Goal: Information Seeking & Learning: Learn about a topic

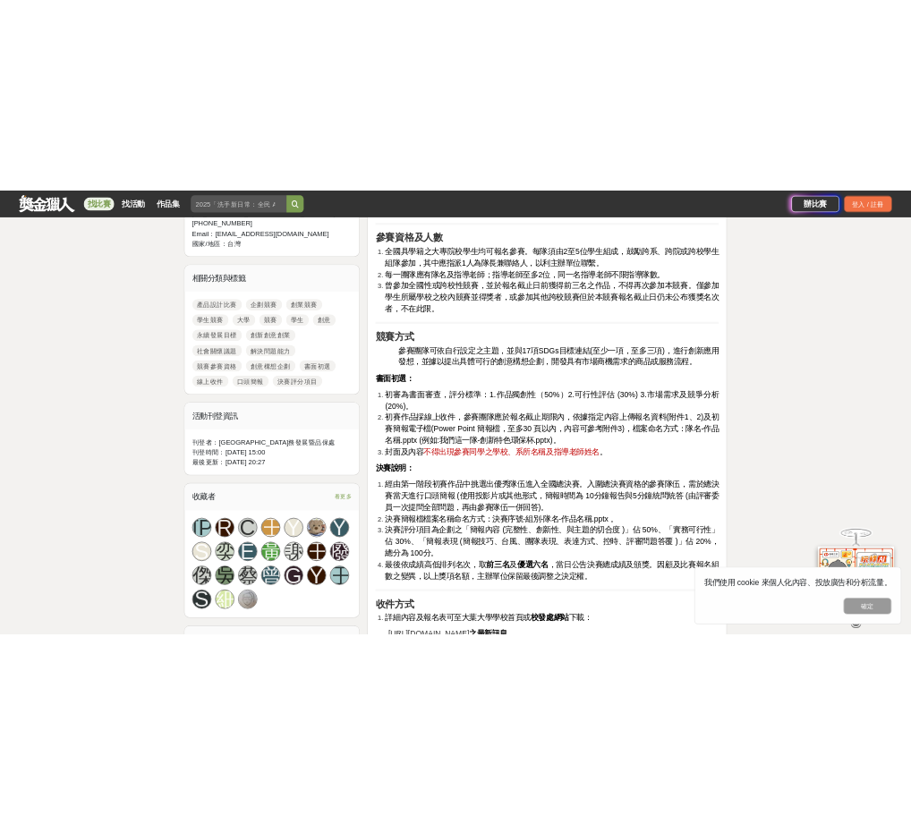
scroll to position [805, 0]
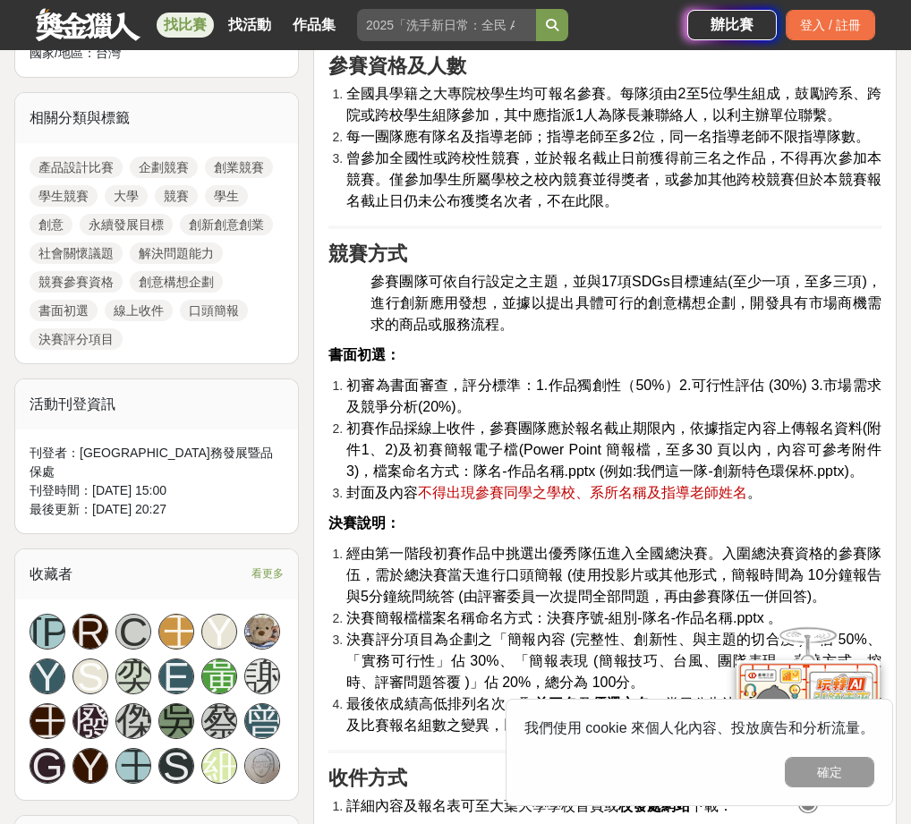
click at [495, 429] on span "初賽作品採線上收件，參賽團隊應於報名截止期限內，依據指定內容上傳報名資料(附件1、2)及初賽簡報電子檔(Power Point 簡報檔，至多30 頁以內，內容…" at bounding box center [613, 449] width 535 height 58
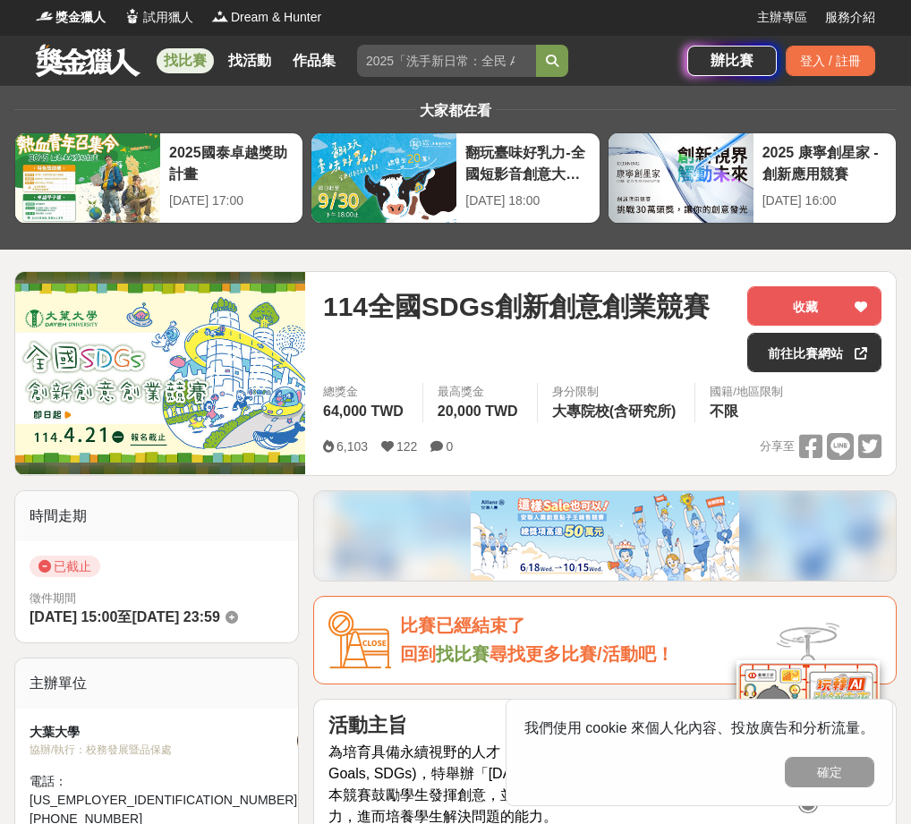
scroll to position [0, 0]
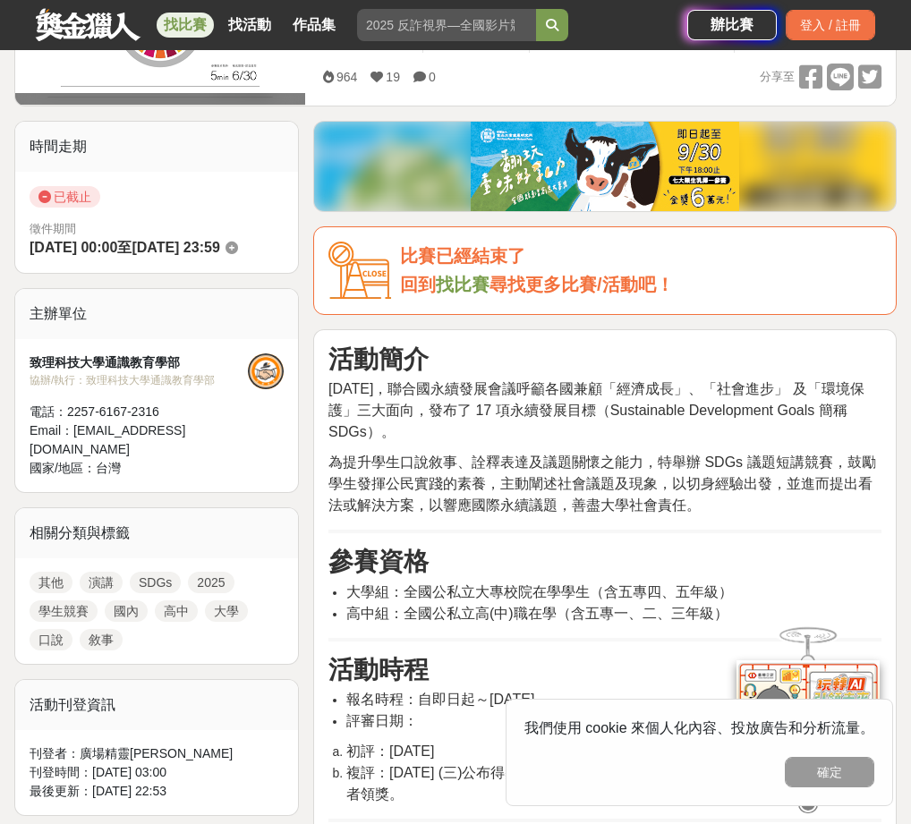
scroll to position [626, 0]
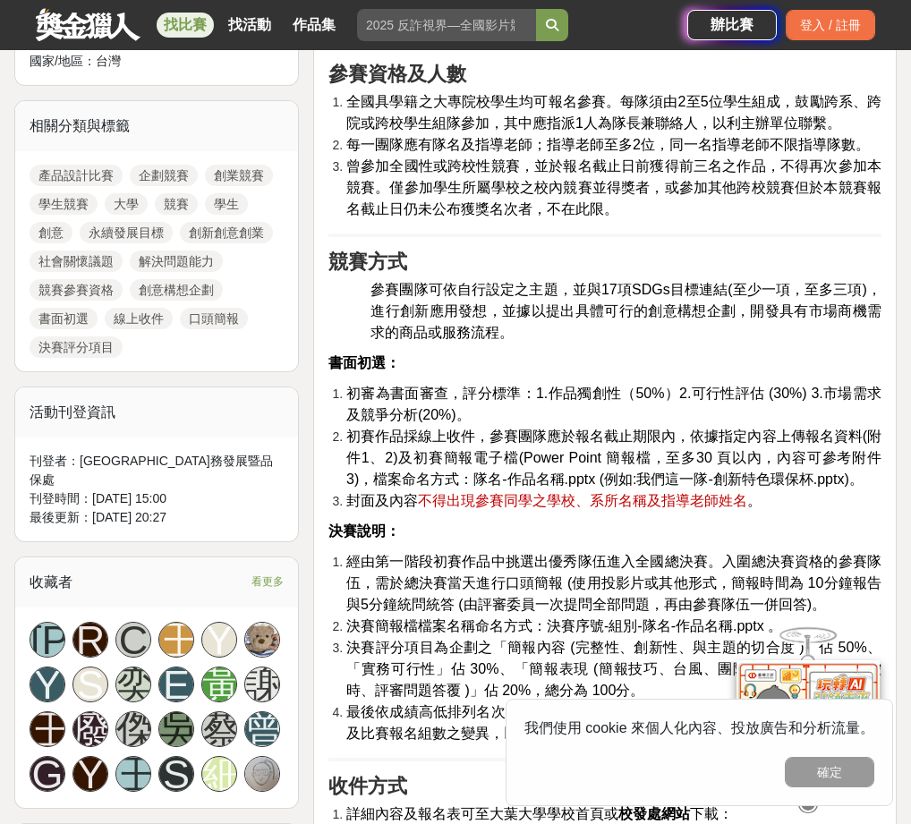
scroll to position [805, 0]
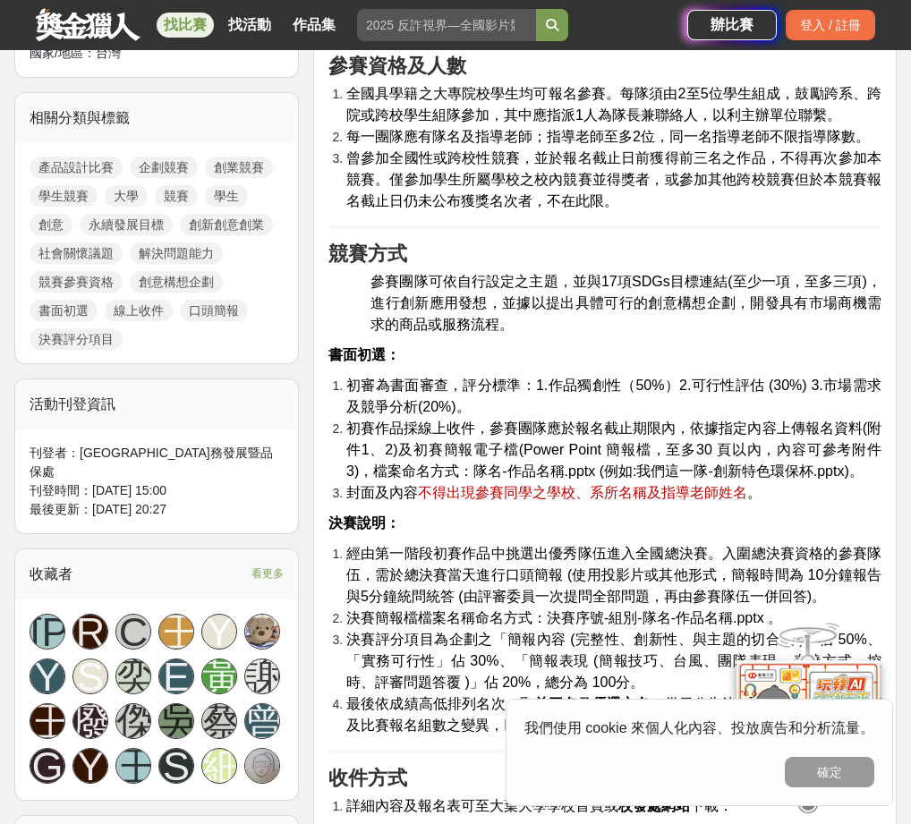
click at [85, 242] on link "社會關懷議題" at bounding box center [76, 252] width 93 height 21
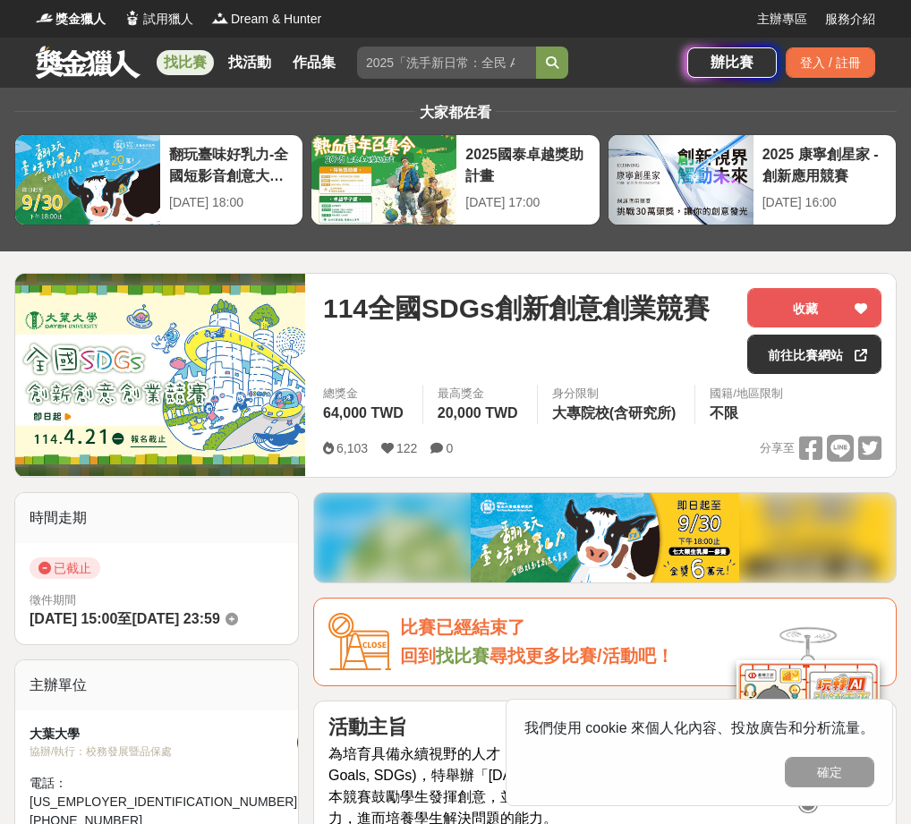
click at [189, 62] on link "找比賽" at bounding box center [185, 62] width 57 height 25
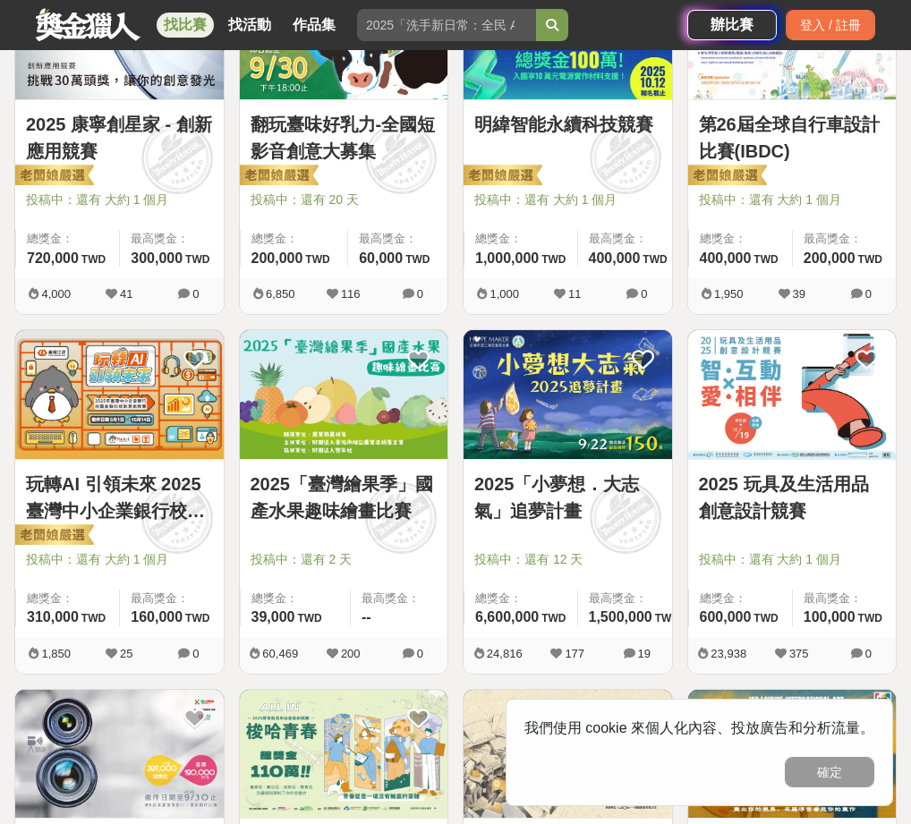
scroll to position [1163, 0]
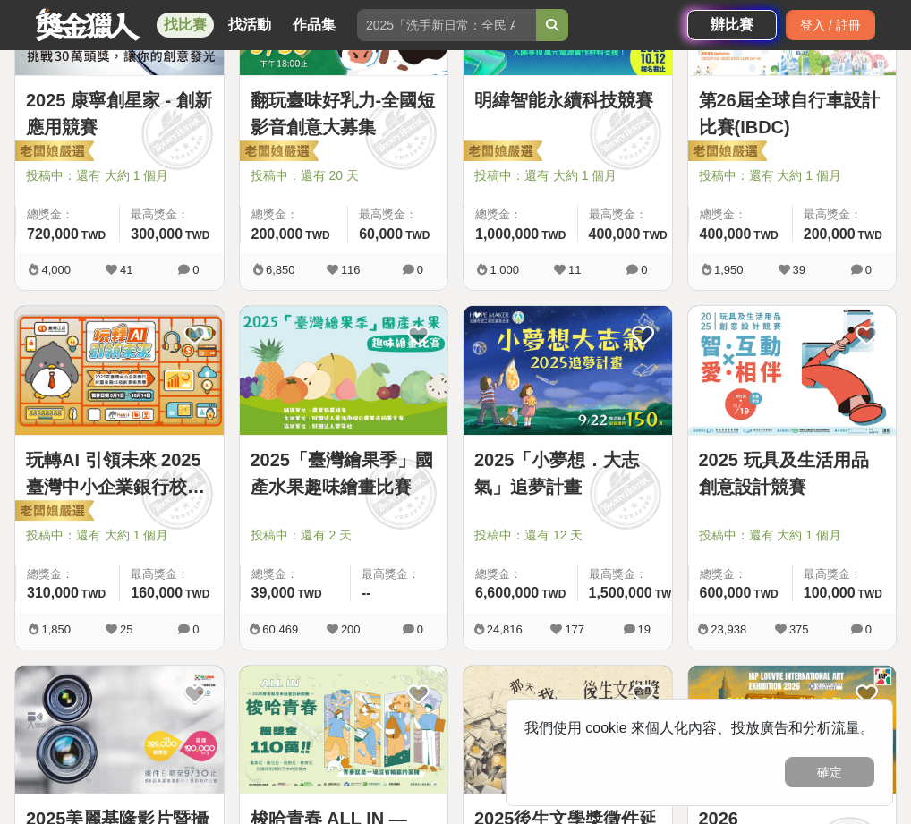
click at [400, 479] on link "2025「臺灣繪果季」國產水果趣味繪畫比賽" at bounding box center [344, 473] width 187 height 54
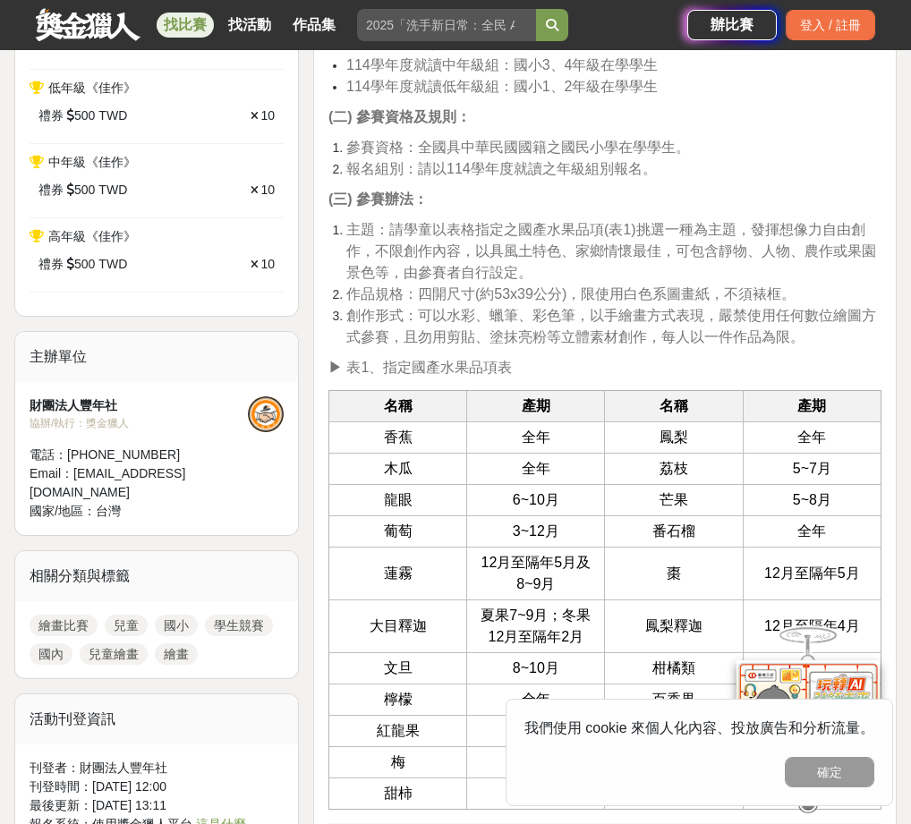
scroll to position [1074, 0]
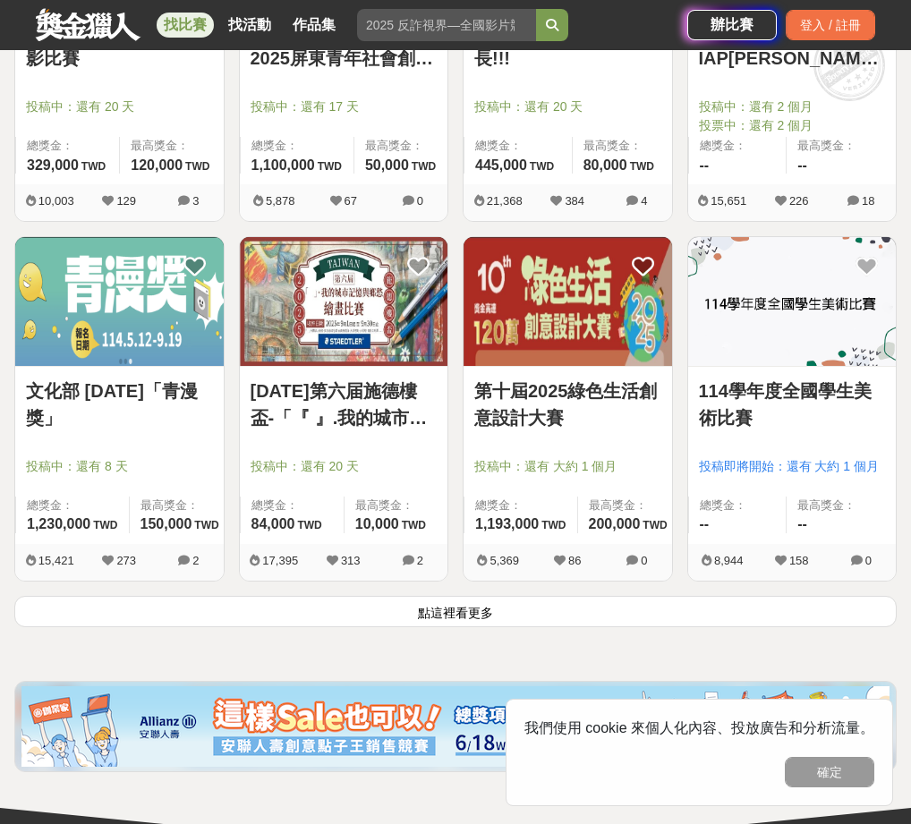
scroll to position [1968, 0]
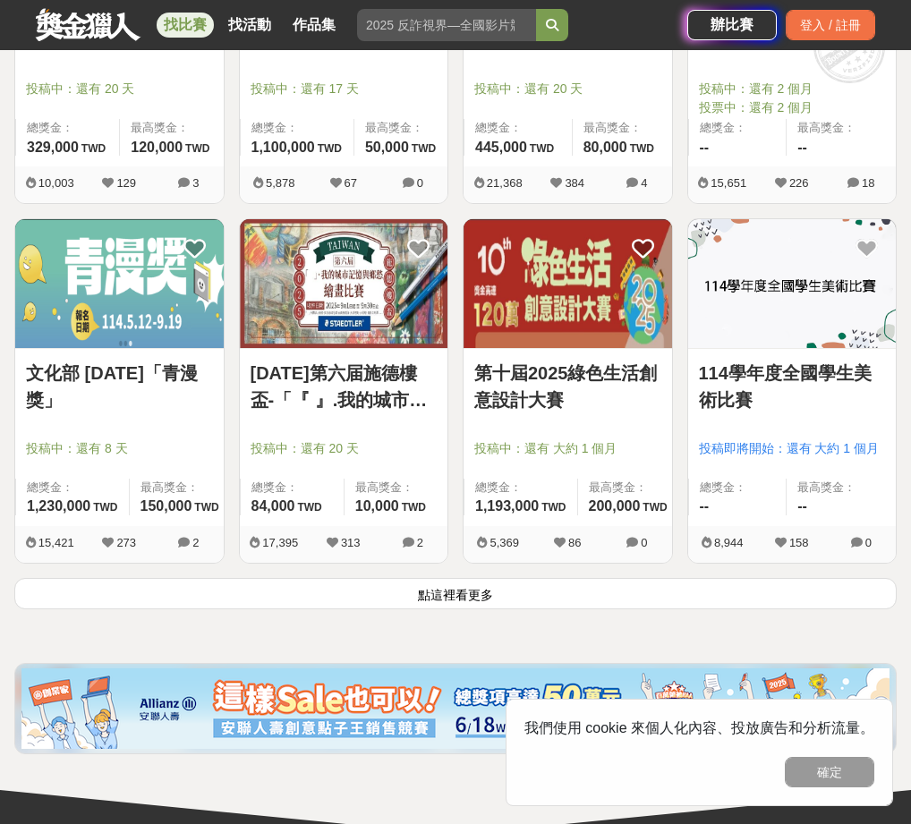
click at [565, 381] on link "第十屆2025綠色生活創意設計大賽" at bounding box center [567, 387] width 187 height 54
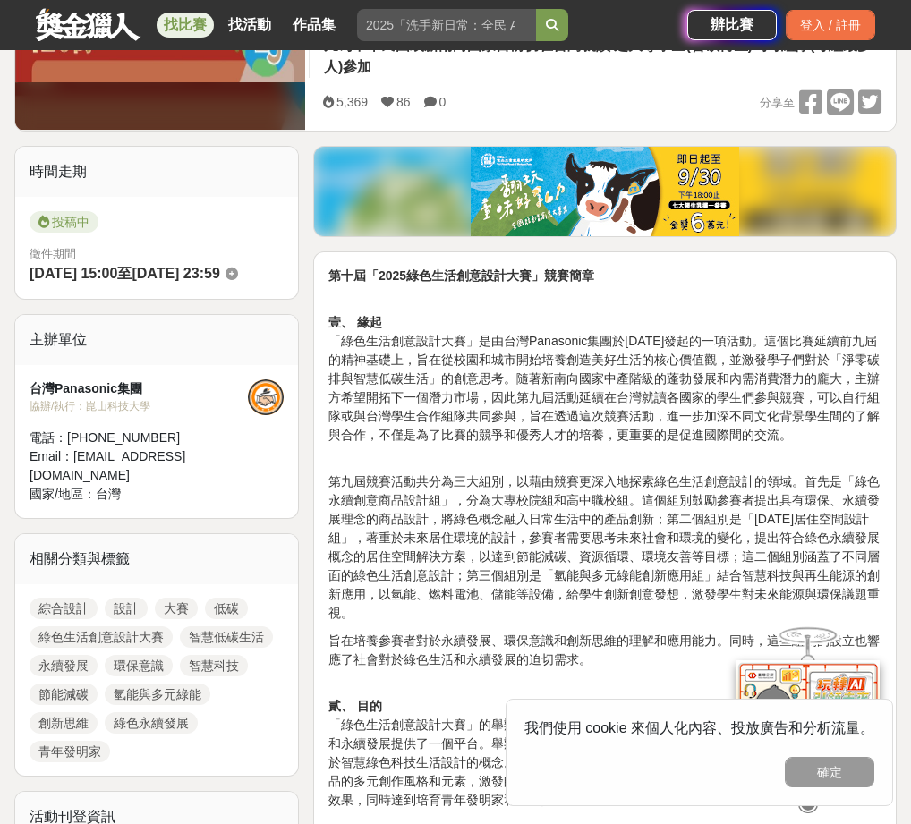
scroll to position [447, 0]
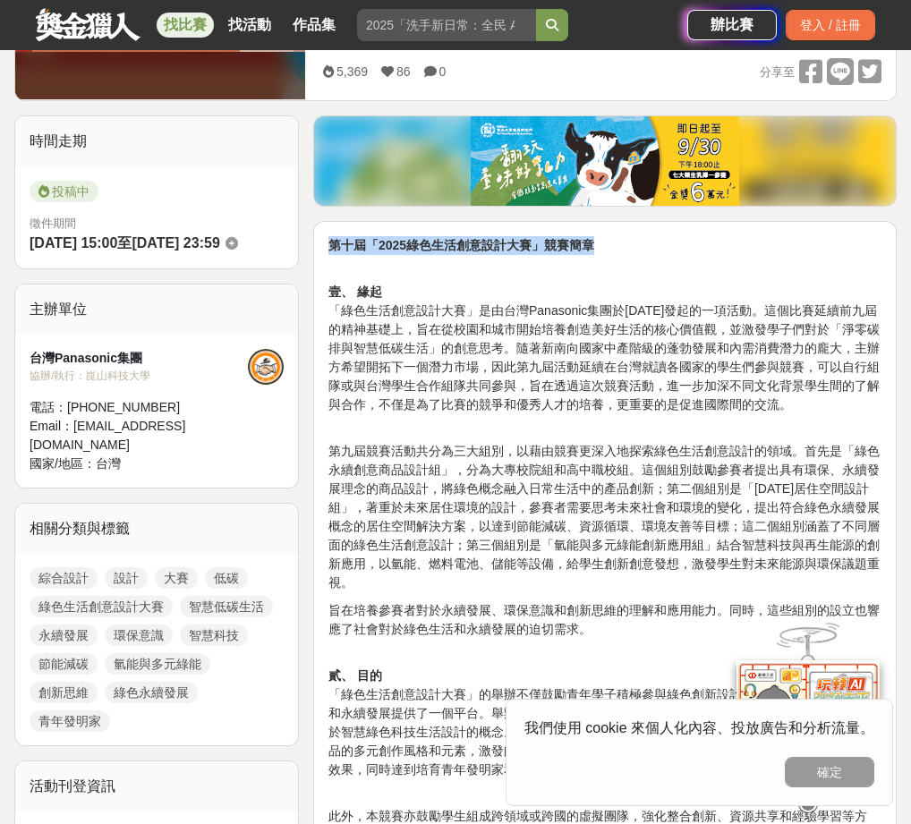
drag, startPoint x: 312, startPoint y: 246, endPoint x: 618, endPoint y: 248, distance: 306.0
copy strong "第十屆「2025綠色生活創意設計大賽」競賽簡章"
click at [532, 293] on p "壹、 緣起 「綠色生活創意設計大賽」是由台灣Panasonic集團於[DATE]發起的一項活動。這個比賽延續前九屆的精神基礎上，旨在從校園和城市開始培養創造美…" at bounding box center [604, 339] width 553 height 150
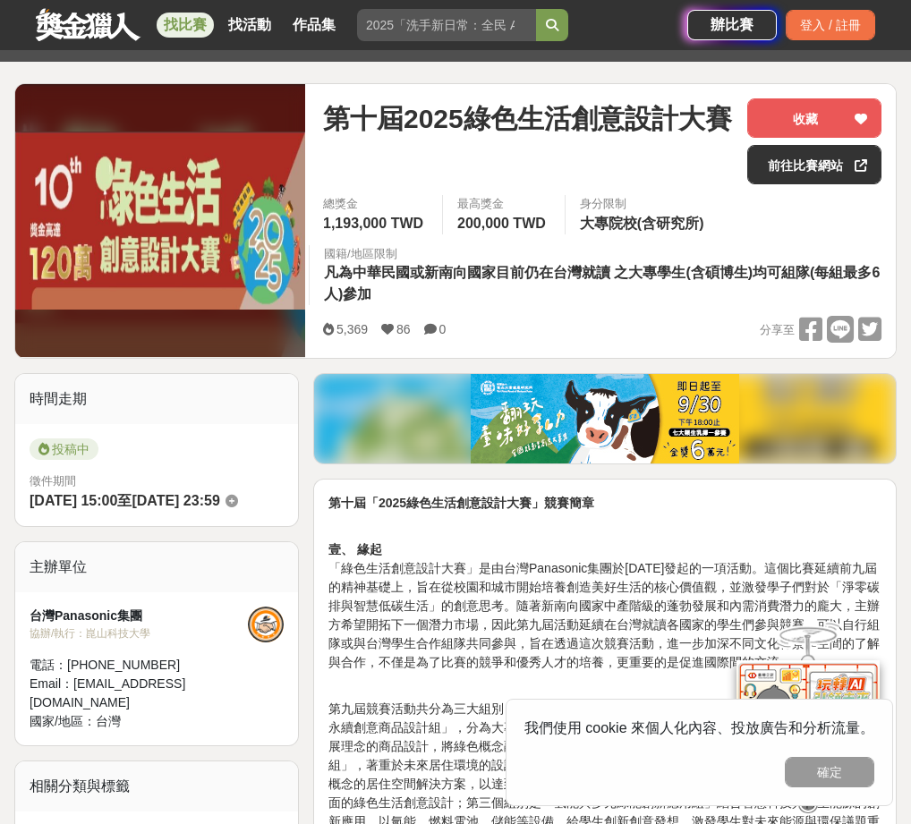
scroll to position [179, 0]
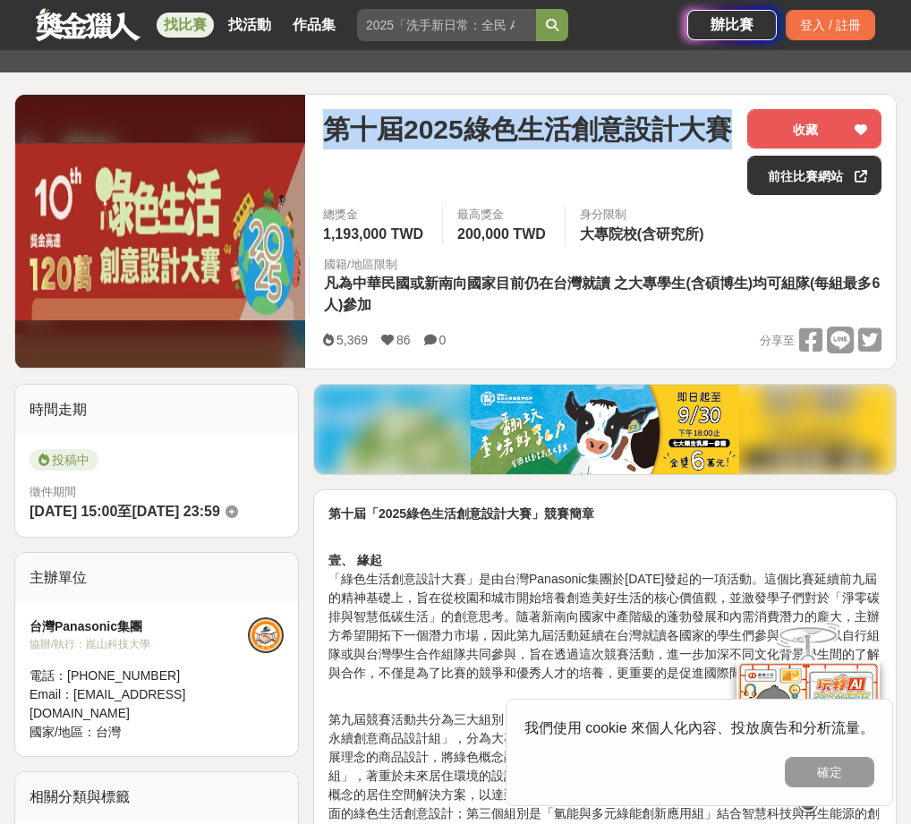
drag, startPoint x: 332, startPoint y: 132, endPoint x: 405, endPoint y: 167, distance: 81.2
click at [405, 149] on span "第十屆2025綠色生活創意設計大賽" at bounding box center [527, 129] width 409 height 40
copy span "第十屆2025綠色生活創意設計大賽"
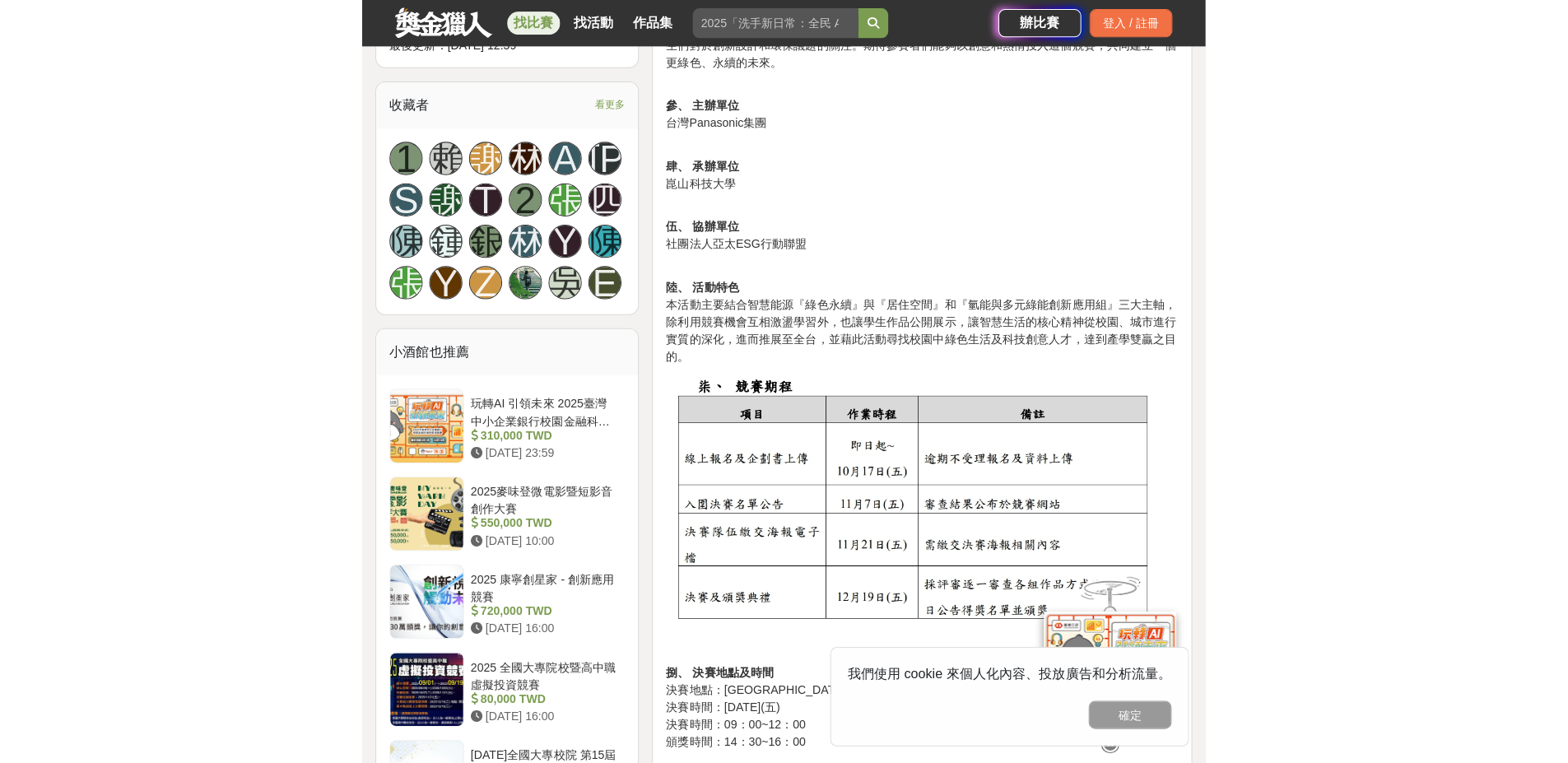
scroll to position [1253, 0]
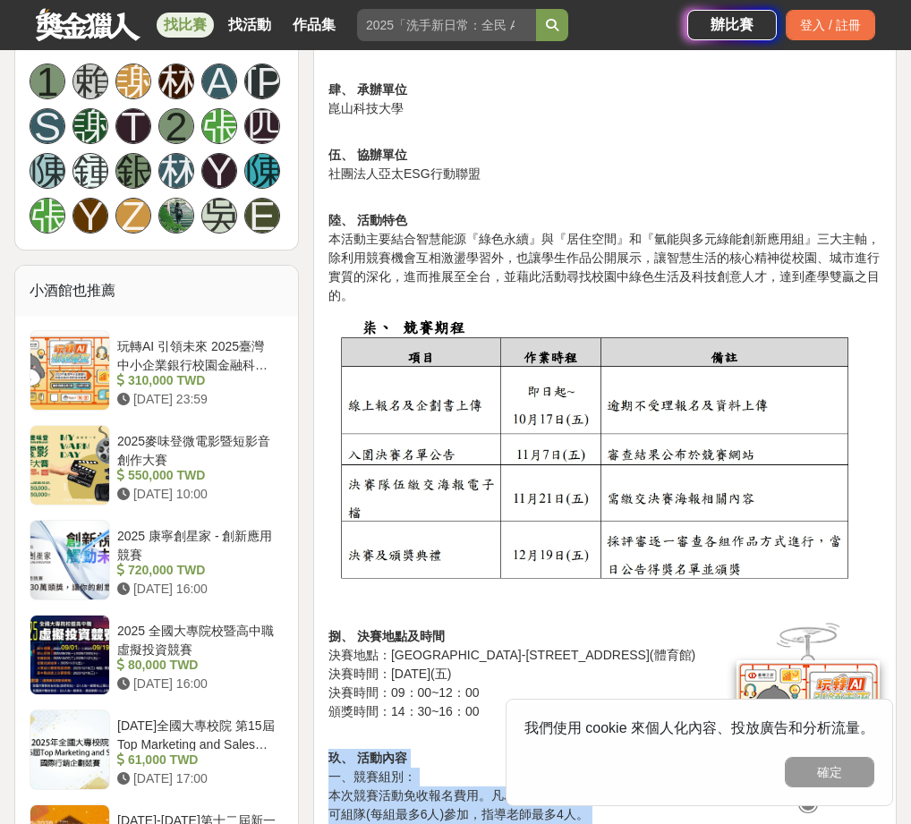
drag, startPoint x: 476, startPoint y: 588, endPoint x: 329, endPoint y: 760, distance: 225.9
copy p "l、 ipsu d、sita： consectetura。elitseddoeiusmodtemporinc(utla)etdo(magn5a)en，admi…"
